Goal: Contribute content: Add original content to the website for others to see

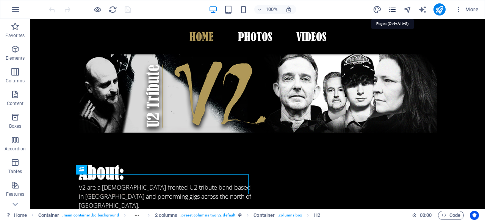
click at [392, 9] on icon "pages" at bounding box center [392, 9] width 9 height 9
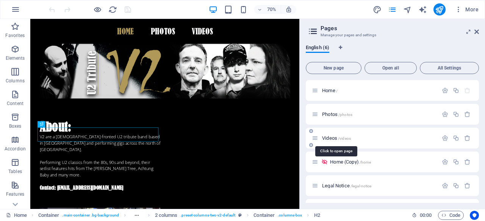
click at [329, 139] on span "Videos /videos" at bounding box center [336, 139] width 29 height 6
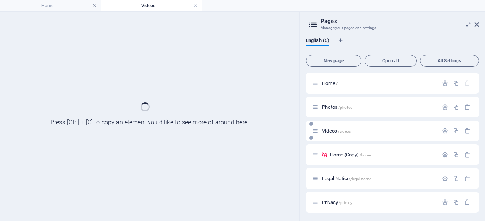
click at [329, 139] on div "Videos /videos" at bounding box center [392, 131] width 173 height 21
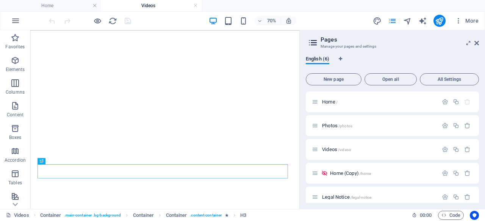
click at [476, 43] on icon at bounding box center [476, 43] width 5 height 6
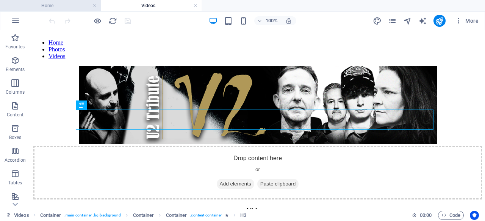
scroll to position [112, 0]
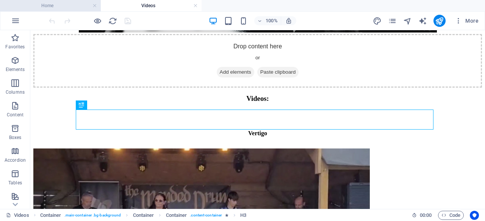
click at [48, 5] on h4 "Home" at bounding box center [50, 6] width 101 height 8
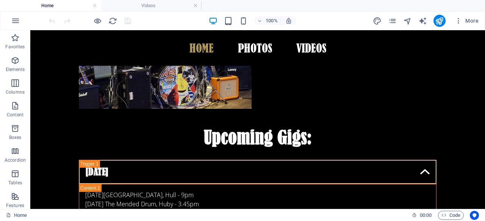
scroll to position [273, 0]
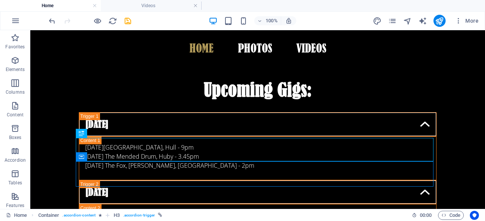
scroll to position [340, 0]
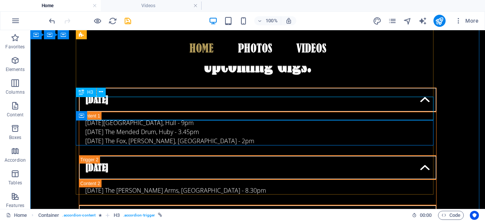
click at [99, 206] on div "[DATE]" at bounding box center [257, 218] width 357 height 24
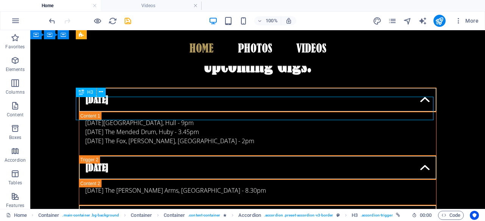
click at [99, 206] on div "[DATE]" at bounding box center [257, 218] width 357 height 24
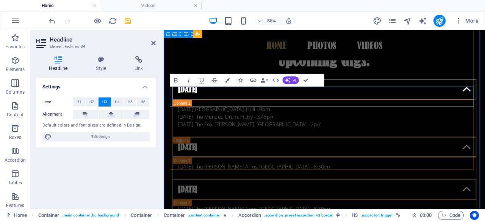
click at [192, 206] on link "[DATE]" at bounding box center [352, 217] width 357 height 23
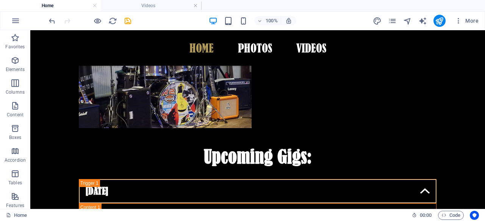
scroll to position [246, 0]
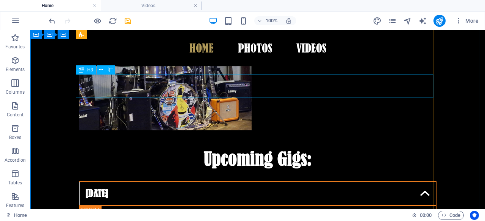
click at [395, 182] on div "[DATE]" at bounding box center [257, 194] width 357 height 24
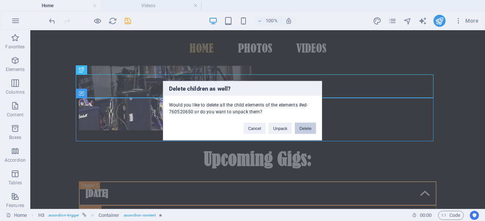
click at [306, 129] on button "Delete" at bounding box center [305, 128] width 21 height 11
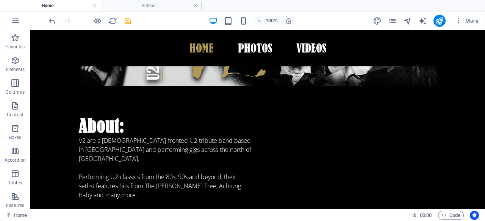
scroll to position [58, 0]
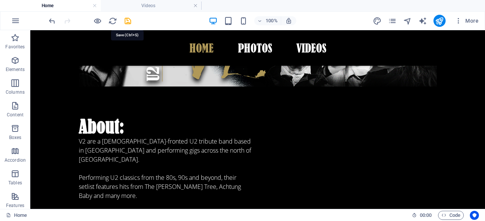
click at [128, 20] on icon "save" at bounding box center [127, 21] width 9 height 9
click at [155, 3] on h4 "Videos" at bounding box center [151, 6] width 101 height 8
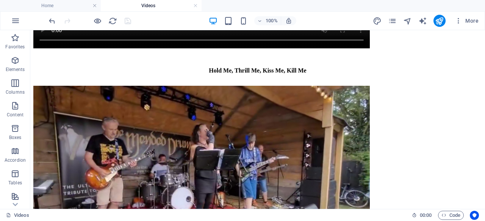
scroll to position [1197, 0]
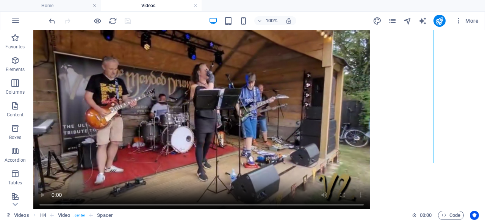
scroll to position [1317, 0]
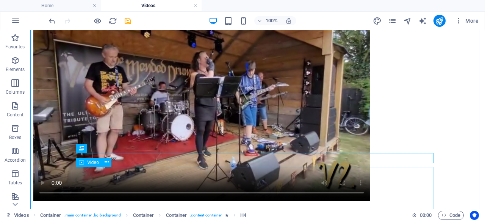
select select "%"
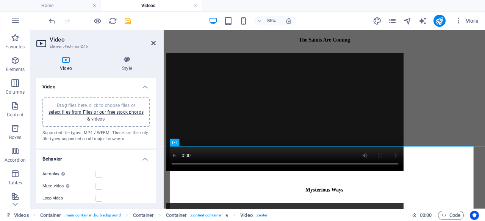
click at [107, 103] on span "Drag files here, click to choose files or select files from Files or our free s…" at bounding box center [95, 112] width 95 height 19
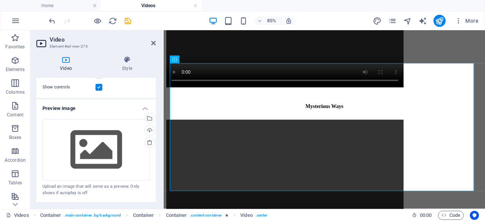
scroll to position [134, 0]
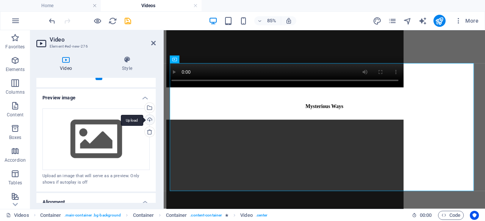
click at [151, 121] on div "Upload" at bounding box center [148, 120] width 11 height 11
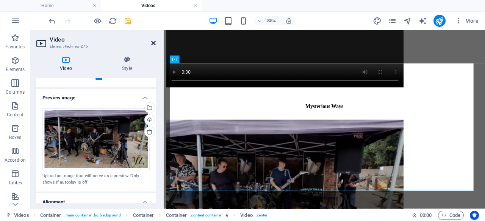
click at [152, 44] on icon at bounding box center [153, 43] width 5 height 6
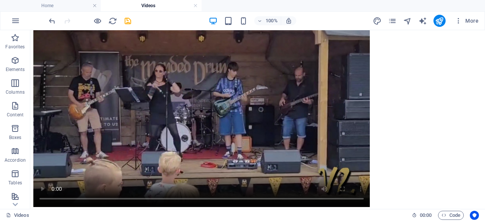
scroll to position [182, 0]
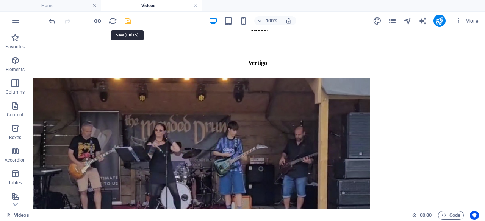
click at [128, 21] on icon "save" at bounding box center [127, 21] width 9 height 9
click at [439, 21] on icon "publish" at bounding box center [439, 21] width 9 height 9
